Goal: Information Seeking & Learning: Learn about a topic

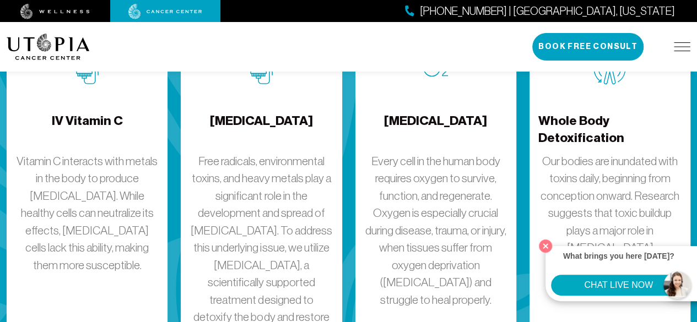
scroll to position [1652, 0]
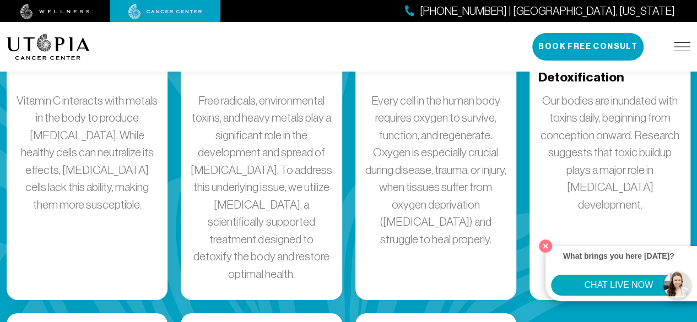
click at [298, 223] on p "Free radicals, environmental toxins, and heavy metals play a significant role i…" at bounding box center [260, 187] width 143 height 191
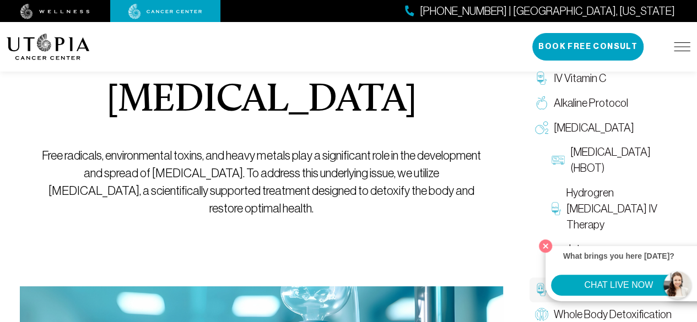
scroll to position [110, 0]
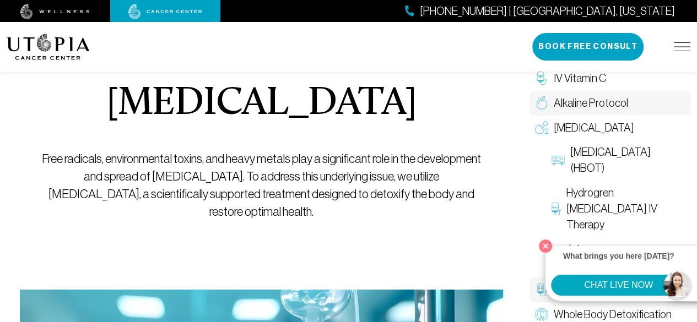
click at [632, 101] on link "Alkaline Protocol" at bounding box center [609, 103] width 161 height 25
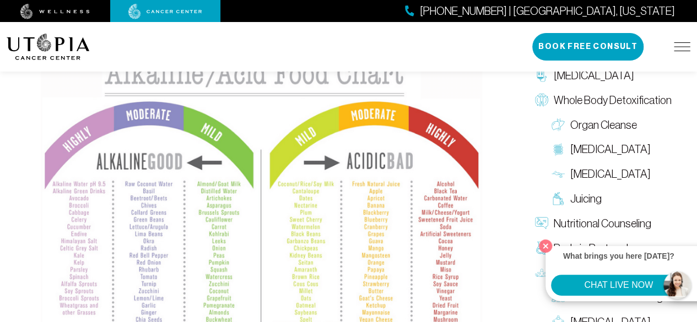
scroll to position [1156, 0]
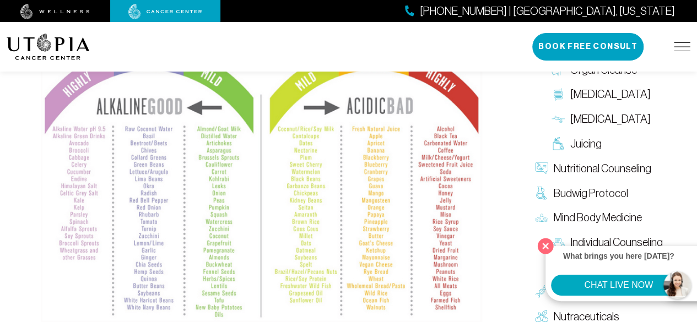
click at [545, 244] on button "Close" at bounding box center [545, 246] width 23 height 23
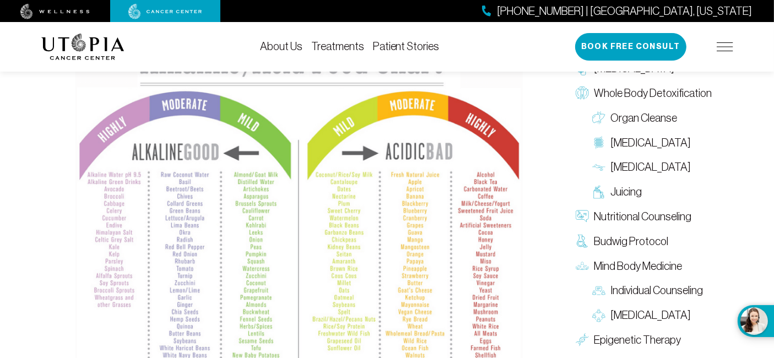
scroll to position [1095, 0]
click at [619, 188] on span "Juicing" at bounding box center [626, 192] width 31 height 16
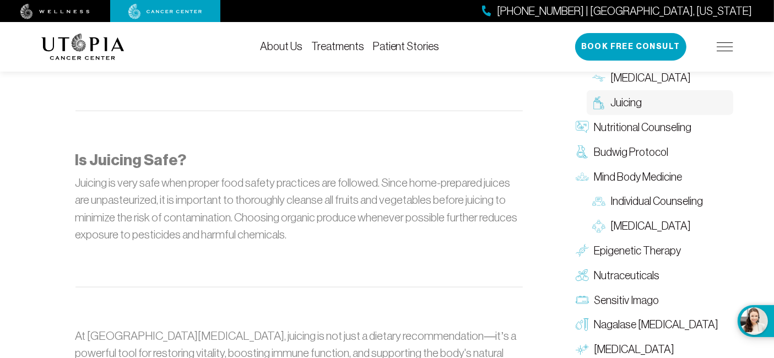
scroll to position [1346, 0]
click at [628, 219] on span "[MEDICAL_DATA]" at bounding box center [651, 227] width 80 height 16
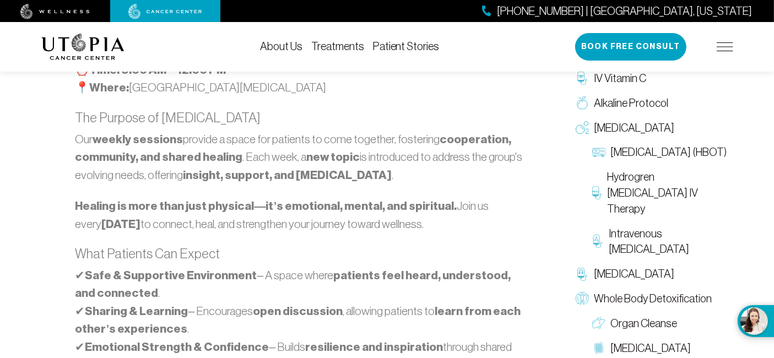
scroll to position [734, 0]
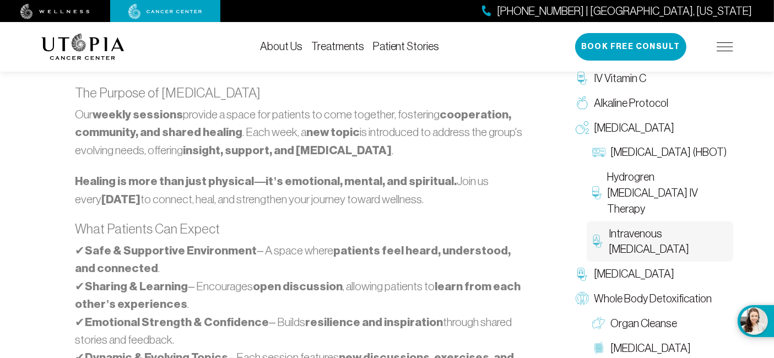
click at [647, 239] on span "Intravenous [MEDICAL_DATA]" at bounding box center [668, 242] width 118 height 32
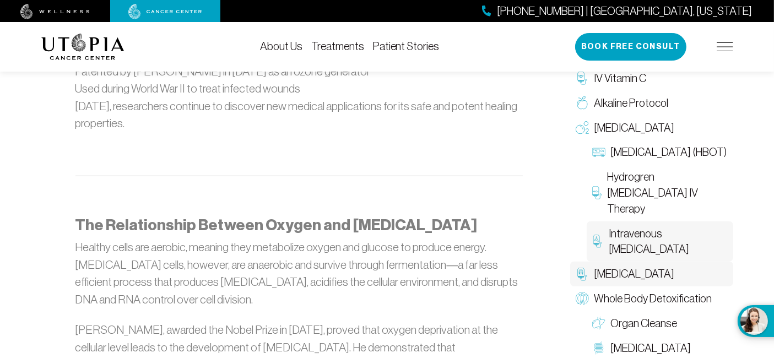
scroll to position [1040, 0]
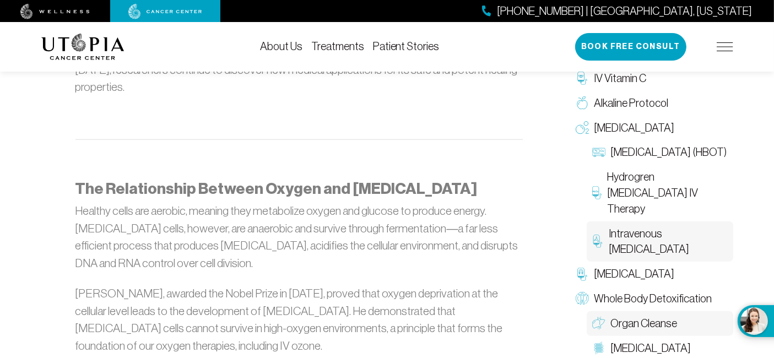
click at [671, 322] on span "Organ Cleanse" at bounding box center [644, 324] width 67 height 16
